Goal: Task Accomplishment & Management: Use online tool/utility

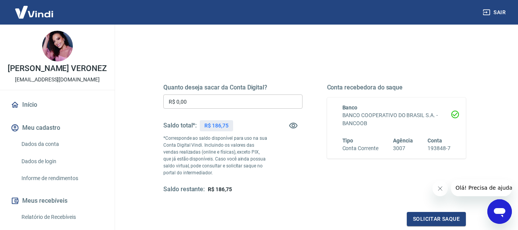
scroll to position [71, 0]
click at [514, 74] on div "Saque Histórico de saques A partir de agora, o histórico de saques será disponi…" at bounding box center [314, 106] width 407 height 306
click at [422, 224] on button "Solicitar saque" at bounding box center [436, 218] width 59 height 14
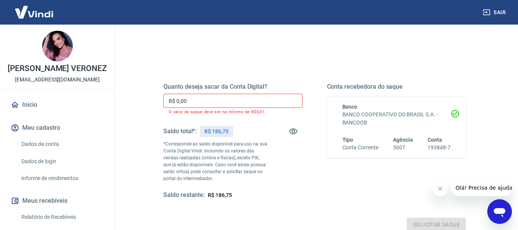
click at [220, 102] on input "R$ 0,00" at bounding box center [232, 101] width 139 height 14
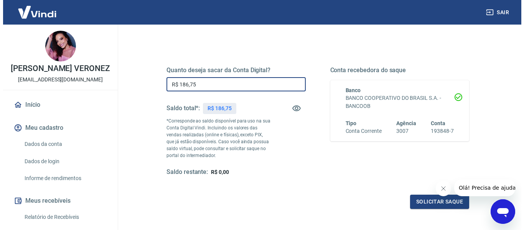
scroll to position [104, 0]
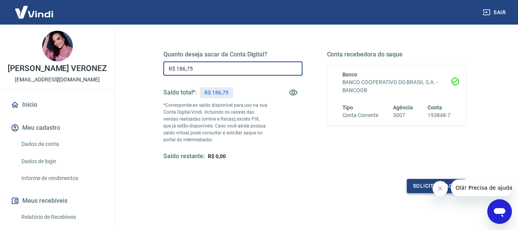
type input "R$ 186,75"
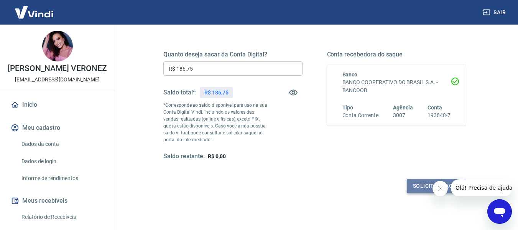
click at [421, 180] on button "Solicitar saque" at bounding box center [436, 186] width 59 height 14
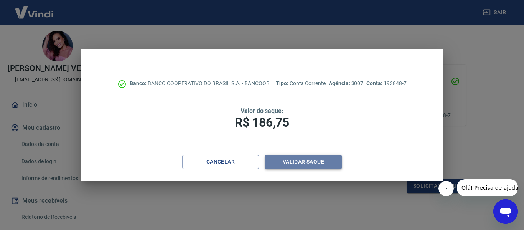
click at [313, 165] on button "Validar saque" at bounding box center [303, 162] width 77 height 14
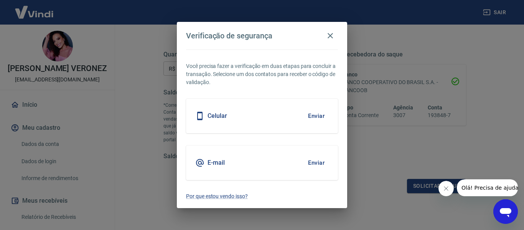
click at [314, 127] on div "Celular Enviar" at bounding box center [262, 116] width 152 height 35
click at [313, 117] on button "Enviar" at bounding box center [316, 116] width 25 height 16
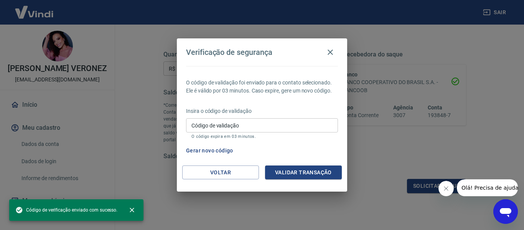
click at [305, 123] on input "Código de validação" at bounding box center [262, 125] width 152 height 14
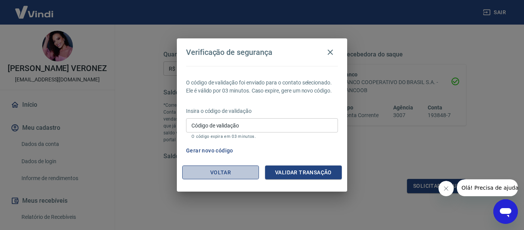
click at [206, 168] on button "Voltar" at bounding box center [220, 172] width 77 height 14
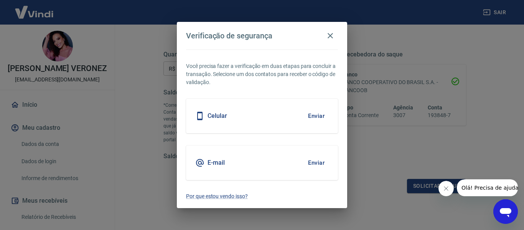
drag, startPoint x: 226, startPoint y: 165, endPoint x: 321, endPoint y: 165, distance: 94.7
click at [321, 165] on div "E-mail Enviar" at bounding box center [262, 162] width 152 height 35
click at [321, 165] on button "Enviar" at bounding box center [316, 163] width 25 height 16
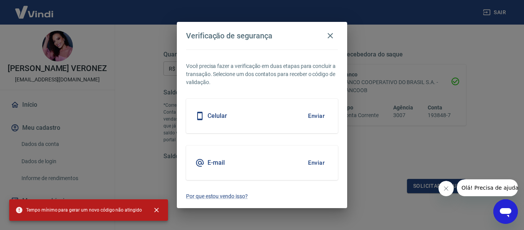
drag, startPoint x: 289, startPoint y: 32, endPoint x: 311, endPoint y: 32, distance: 22.2
click at [311, 32] on div "Verificação de segurança" at bounding box center [262, 35] width 152 height 15
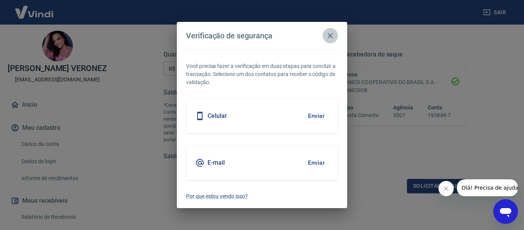
click at [325, 36] on button "button" at bounding box center [330, 35] width 15 height 15
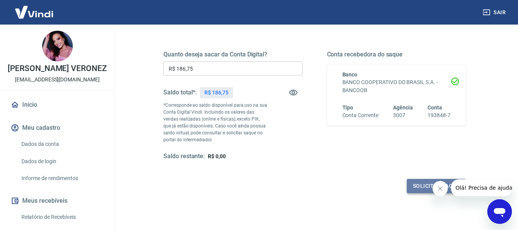
click at [417, 182] on button "Solicitar saque" at bounding box center [436, 186] width 59 height 14
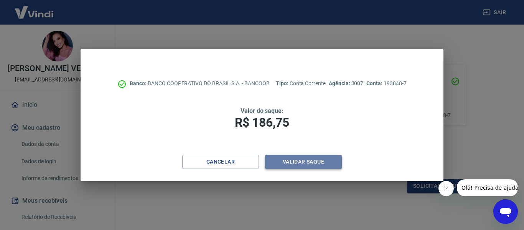
click at [339, 160] on button "Validar saque" at bounding box center [303, 162] width 77 height 14
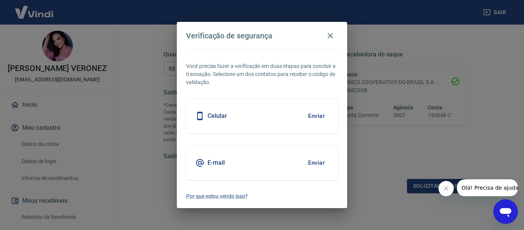
click at [307, 163] on button "Enviar" at bounding box center [316, 163] width 25 height 16
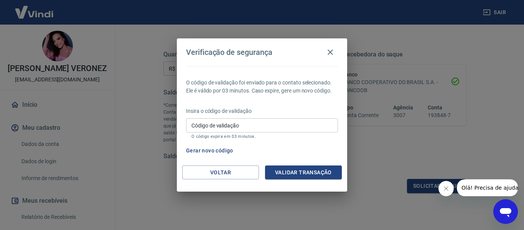
click at [295, 122] on input "Código de validação" at bounding box center [262, 125] width 152 height 14
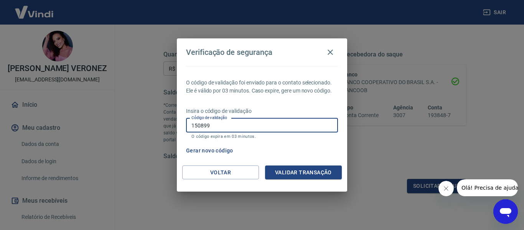
type input "150899"
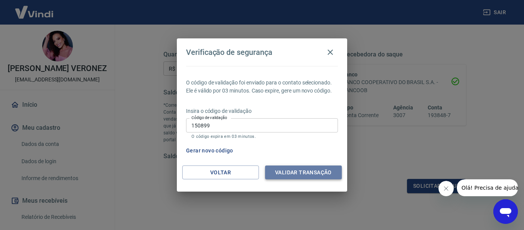
click at [307, 176] on button "Validar transação" at bounding box center [303, 172] width 77 height 14
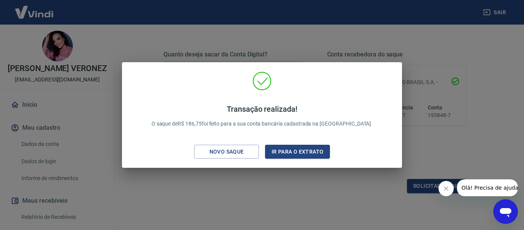
click at [321, 188] on div "Transação realizada! O saque de R$ 186,75 foi feito para a sua conta bancária c…" at bounding box center [262, 115] width 524 height 230
